Goal: Transaction & Acquisition: Purchase product/service

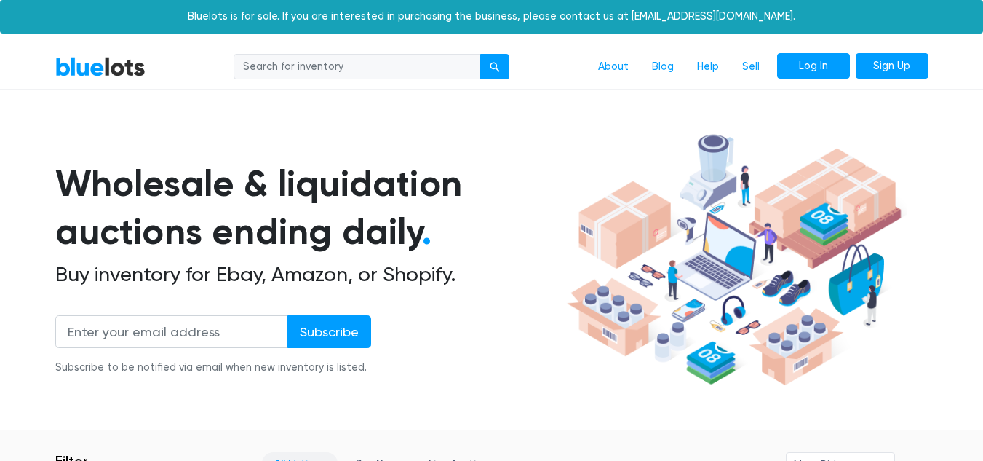
click at [807, 68] on link "Log In" at bounding box center [813, 66] width 73 height 26
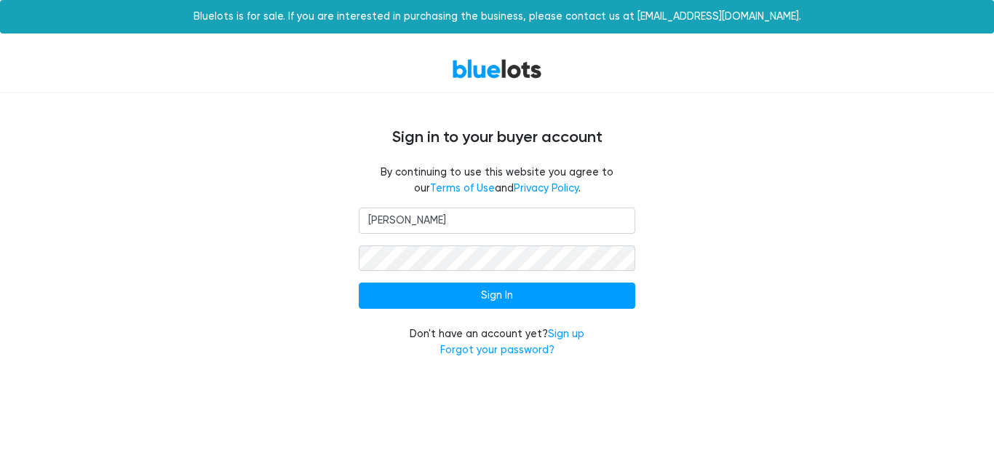
type input "annsgarage717@gmail.com"
click at [359, 282] on input "Sign In" at bounding box center [497, 295] width 276 height 26
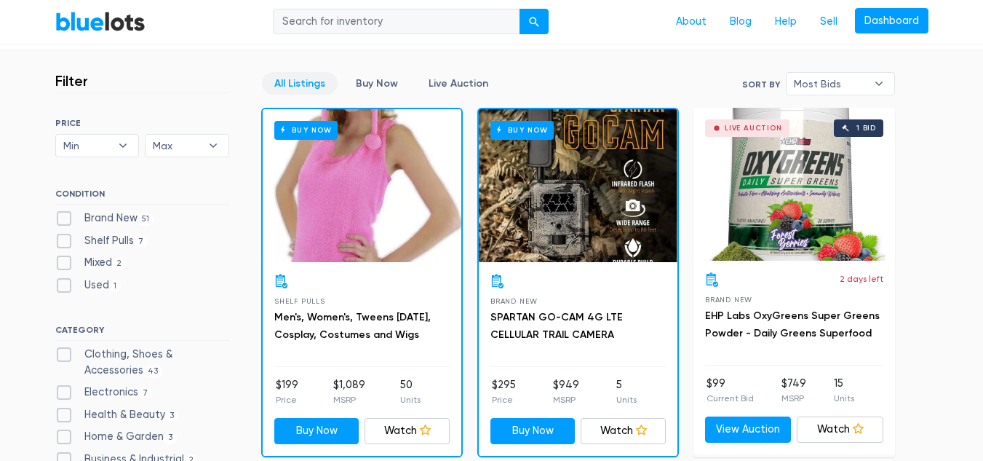
scroll to position [372, 0]
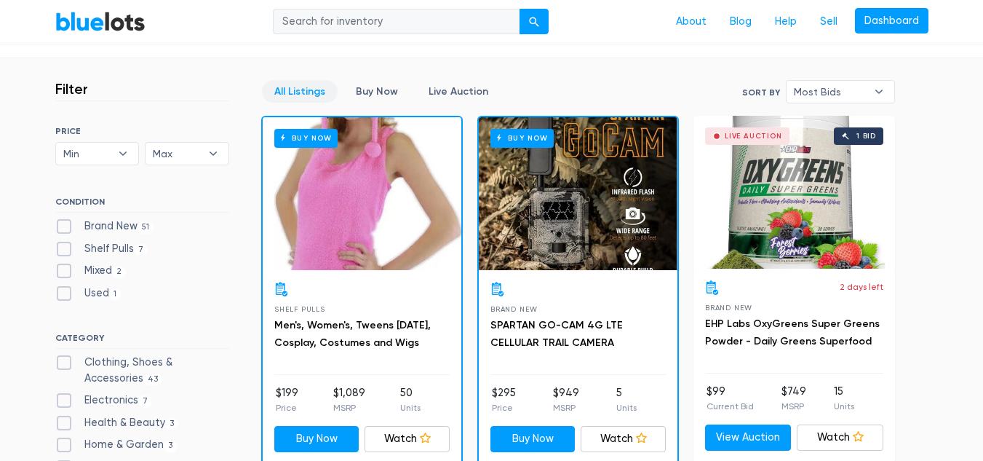
drag, startPoint x: 0, startPoint y: 0, endPoint x: 674, endPoint y: 108, distance: 683.1
click at [61, 221] on label "Brand New 51" at bounding box center [104, 226] width 99 height 16
click at [61, 221] on New"] "Brand New 51" at bounding box center [59, 222] width 9 height 9
checkbox New"] "true"
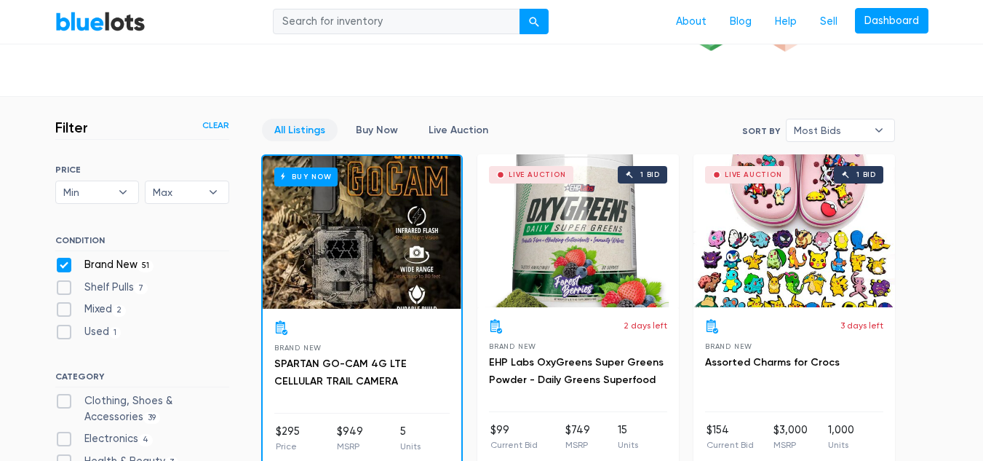
scroll to position [333, 0]
click at [881, 130] on b "▾" at bounding box center [879, 130] width 31 height 22
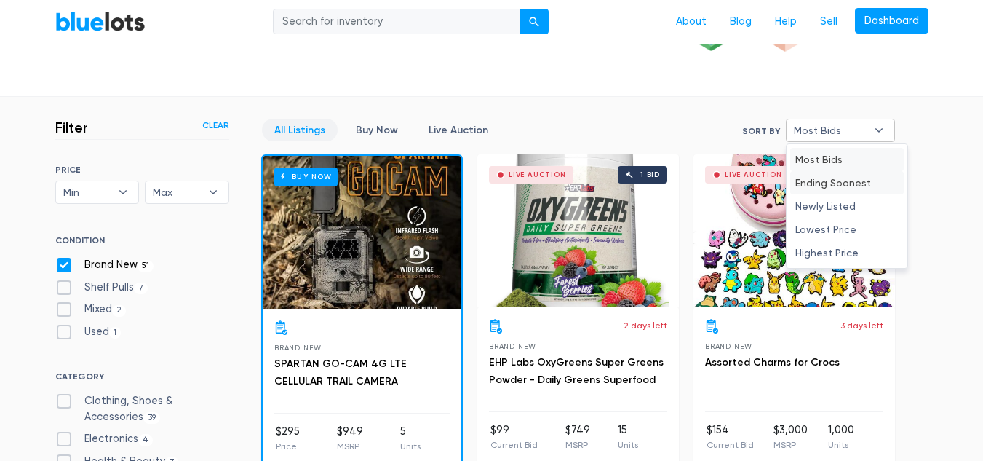
click at [850, 181] on li "Ending Soonest" at bounding box center [847, 182] width 114 height 23
select select "ending_soonest"
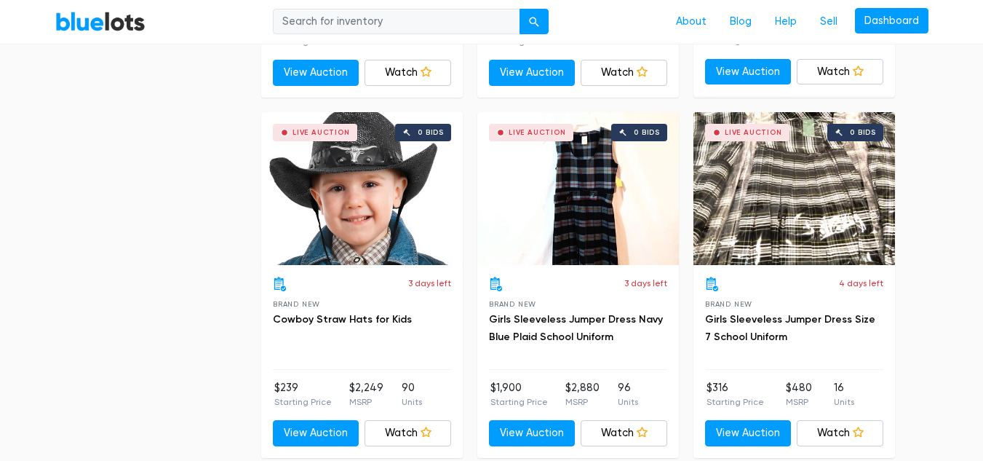
scroll to position [5099, 0]
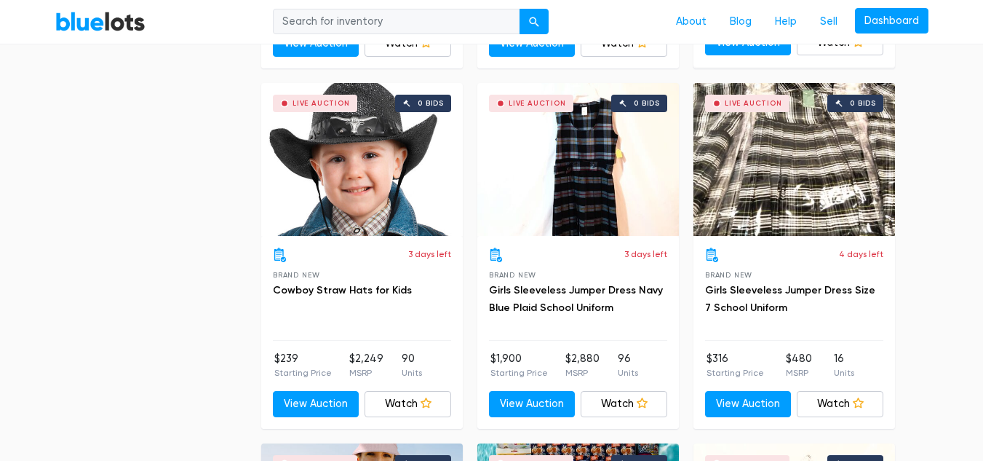
click at [372, 180] on div "Live Auction 0 bids" at bounding box center [362, 159] width 202 height 153
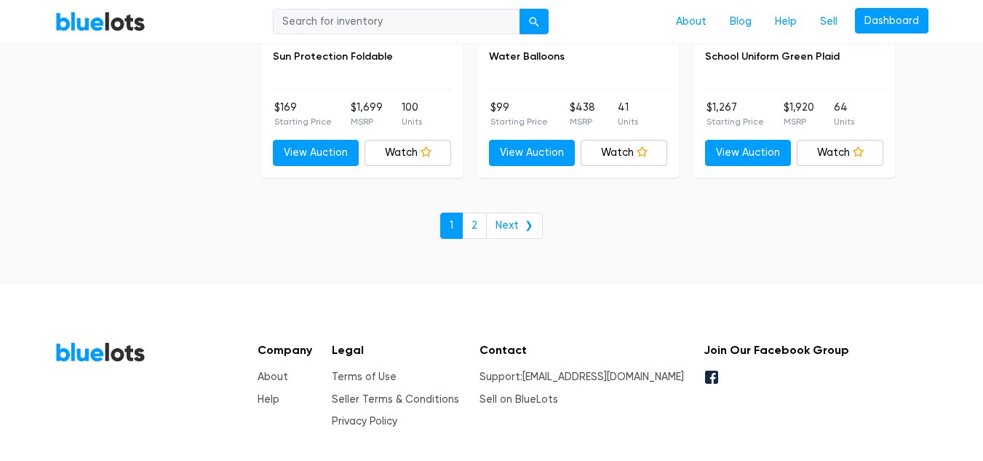
scroll to position [5770, 0]
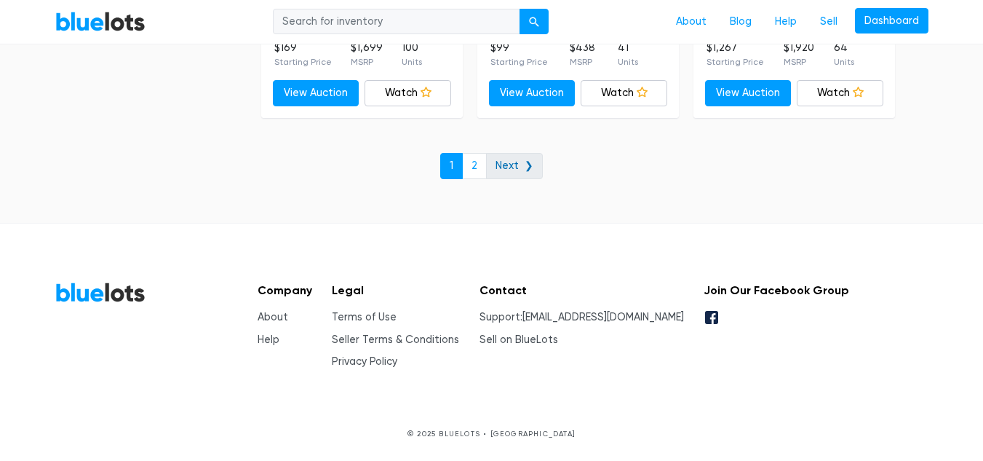
click at [530, 175] on link "Next ❯" at bounding box center [514, 166] width 57 height 26
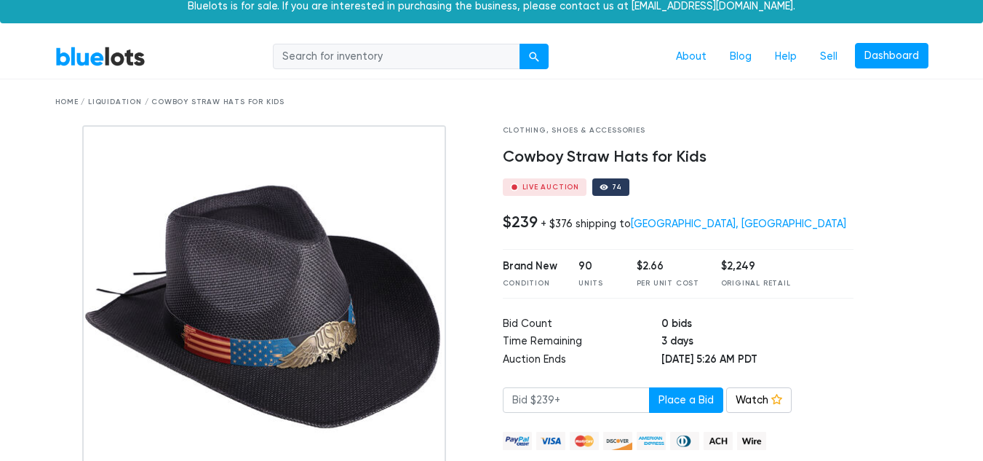
scroll to position [4, 0]
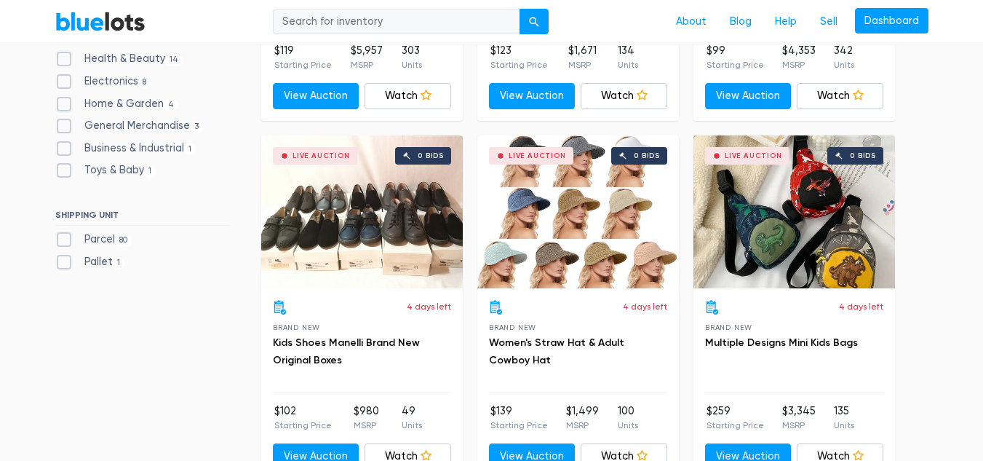
scroll to position [334, 0]
